Goal: Information Seeking & Learning: Check status

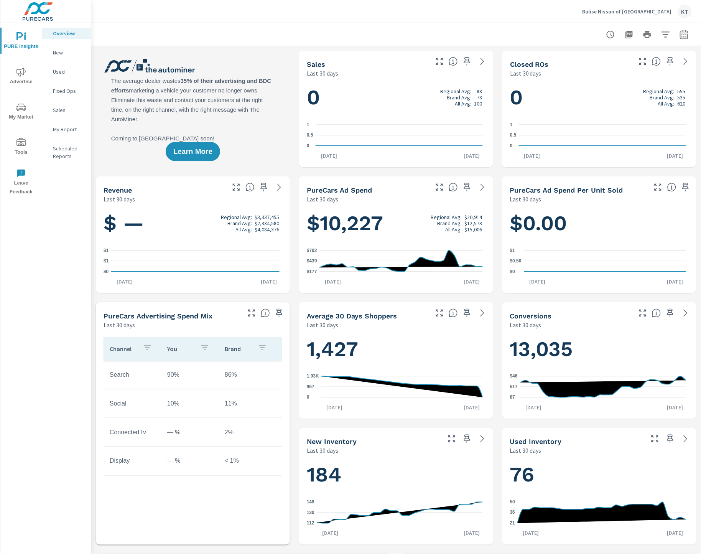
click at [63, 54] on p "New" at bounding box center [69, 53] width 32 height 8
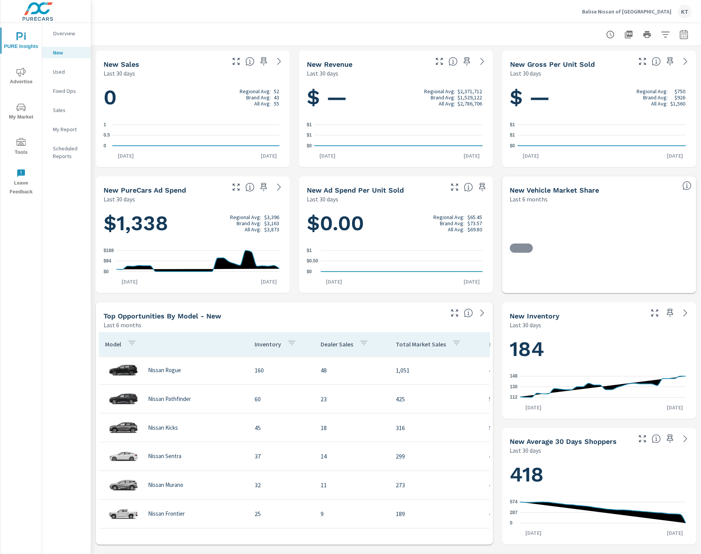
click at [58, 65] on nav "Overview New Used Fixed Ops Sales My Report Scheduled Reports" at bounding box center [66, 98] width 49 height 150
click at [26, 75] on span "Advertise" at bounding box center [21, 77] width 37 height 19
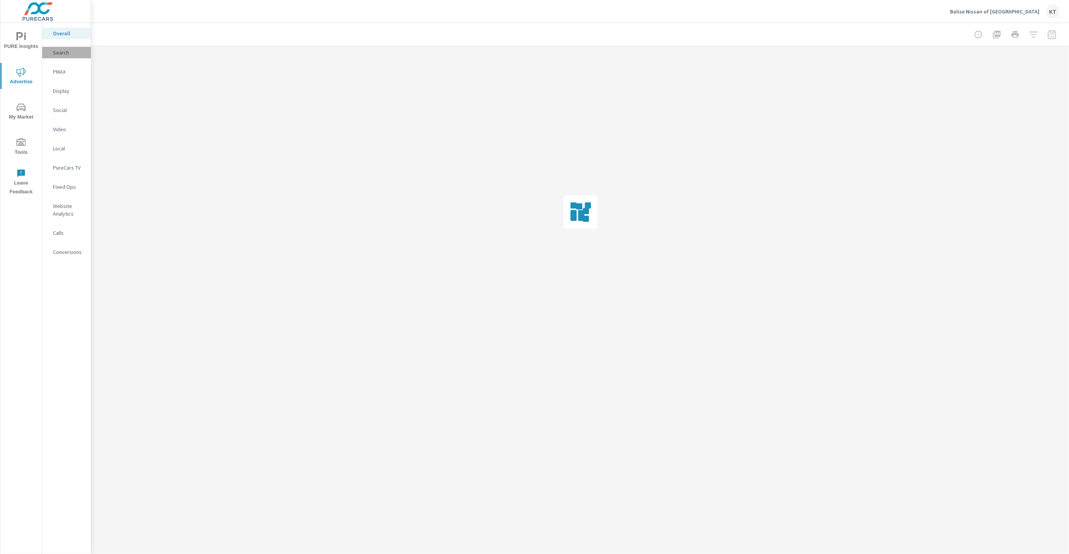
click at [61, 54] on p "Search" at bounding box center [69, 53] width 32 height 8
click at [61, 69] on p "PMAX" at bounding box center [69, 72] width 32 height 8
click at [701, 33] on div at bounding box center [1015, 34] width 89 height 15
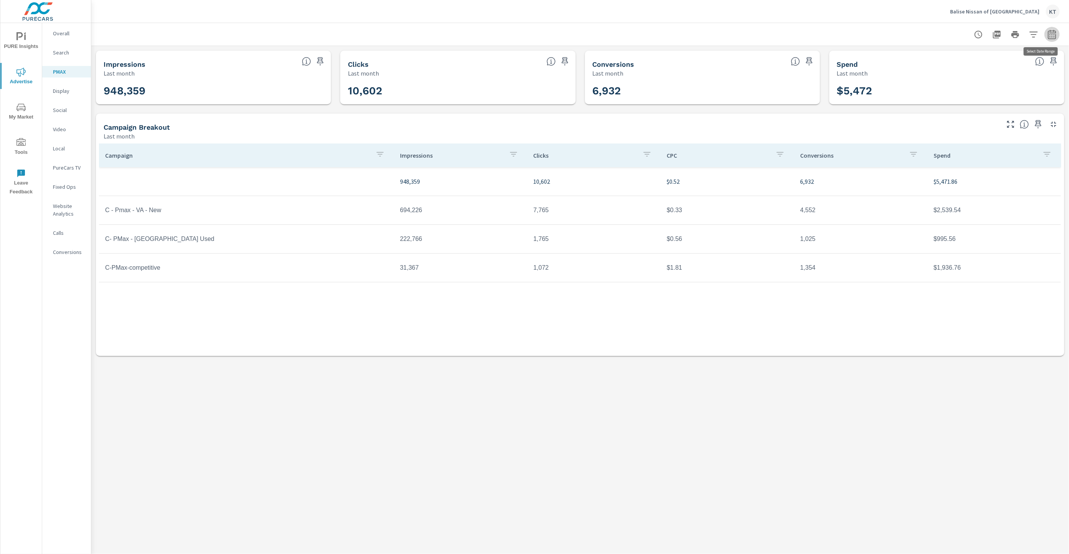
click at [701, 33] on icon "button" at bounding box center [1052, 34] width 9 height 9
select select "Last month"
click at [701, 108] on span "Apply" at bounding box center [974, 108] width 31 height 7
drag, startPoint x: 129, startPoint y: 269, endPoint x: 979, endPoint y: 276, distance: 849.5
click at [701, 276] on tr "C-PMax-competitive 31,367 1,072 $1.81 1,354 $1,936.76" at bounding box center [580, 268] width 962 height 29
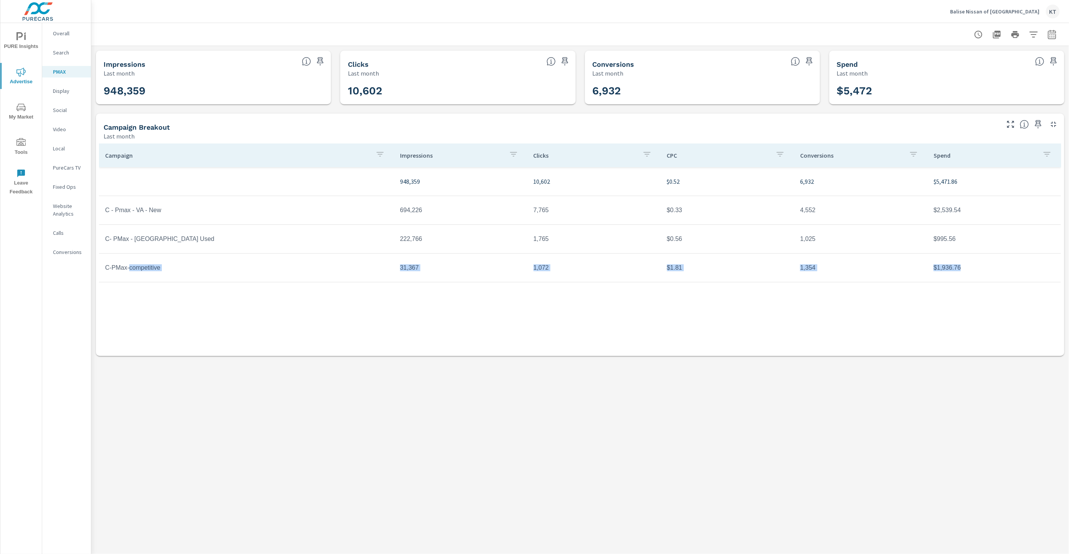
click at [701, 268] on td "$1,936.76" at bounding box center [995, 267] width 134 height 19
drag, startPoint x: 110, startPoint y: 266, endPoint x: 1004, endPoint y: 270, distance: 894.3
click at [701, 270] on tr "C-PMax-competitive 31,367 1,072 $1.81 1,354 $1,936.76" at bounding box center [580, 268] width 962 height 29
click at [701, 270] on td "$1,936.76" at bounding box center [995, 267] width 134 height 19
click at [701, 268] on td "$1,936.76" at bounding box center [995, 267] width 134 height 19
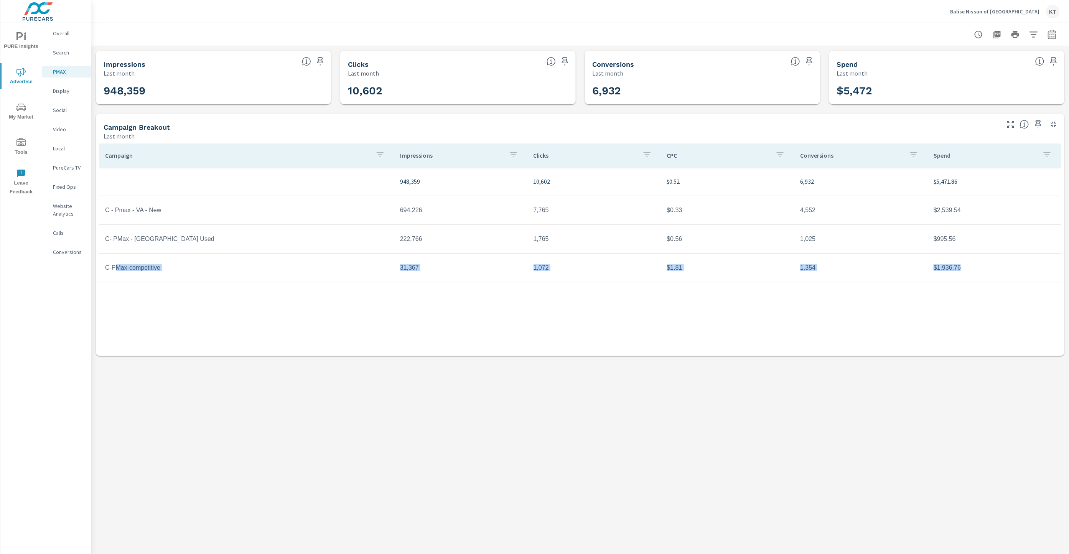
drag, startPoint x: 114, startPoint y: 266, endPoint x: 982, endPoint y: 269, distance: 867.9
click at [701, 269] on tr "C-PMax-competitive 31,367 1,072 $1.81 1,354 $1,936.76" at bounding box center [580, 268] width 962 height 29
click at [701, 269] on td "$1,936.76" at bounding box center [995, 267] width 134 height 19
drag, startPoint x: 107, startPoint y: 267, endPoint x: 1000, endPoint y: 270, distance: 892.8
click at [701, 270] on tr "C-PMax-competitive 31,367 1,072 $1.81 1,354 $1,936.76" at bounding box center [580, 268] width 962 height 29
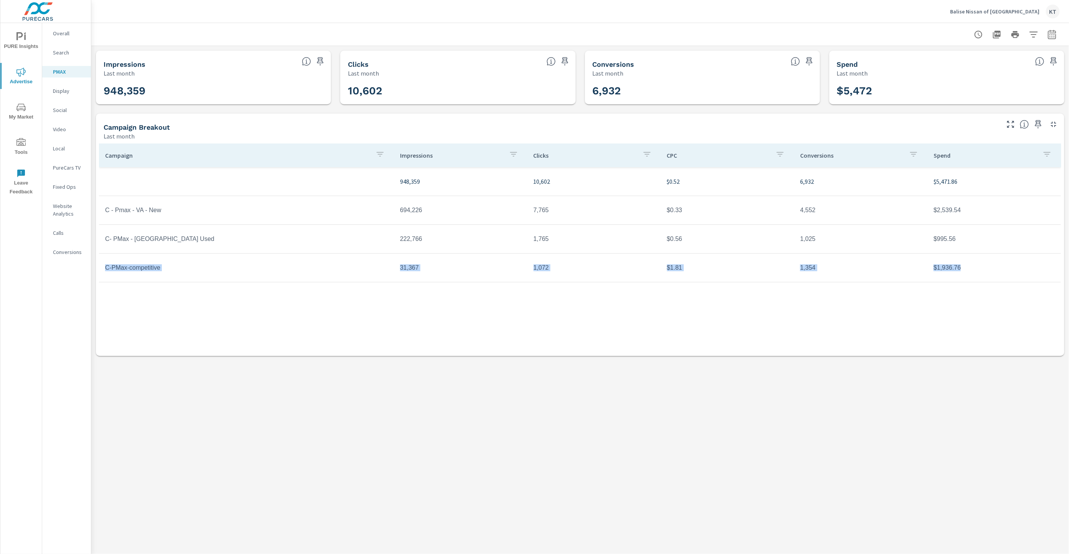
click at [701, 270] on td "$1,936.76" at bounding box center [995, 267] width 134 height 19
click at [59, 53] on p "Search" at bounding box center [69, 53] width 32 height 8
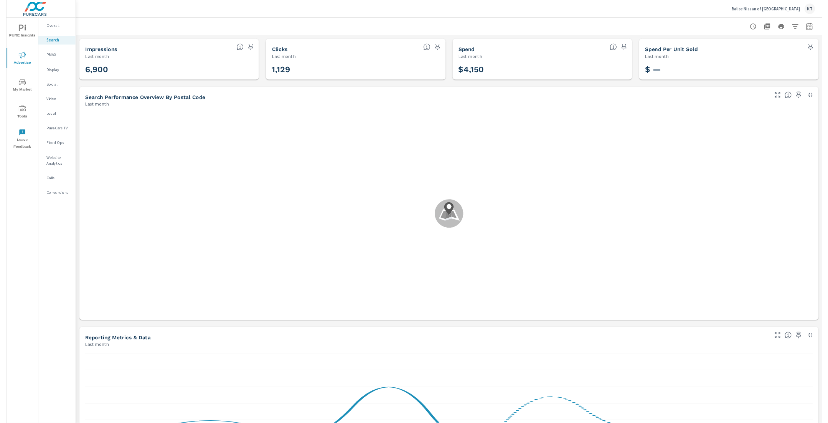
scroll to position [28, 0]
